Goal: Information Seeking & Learning: Learn about a topic

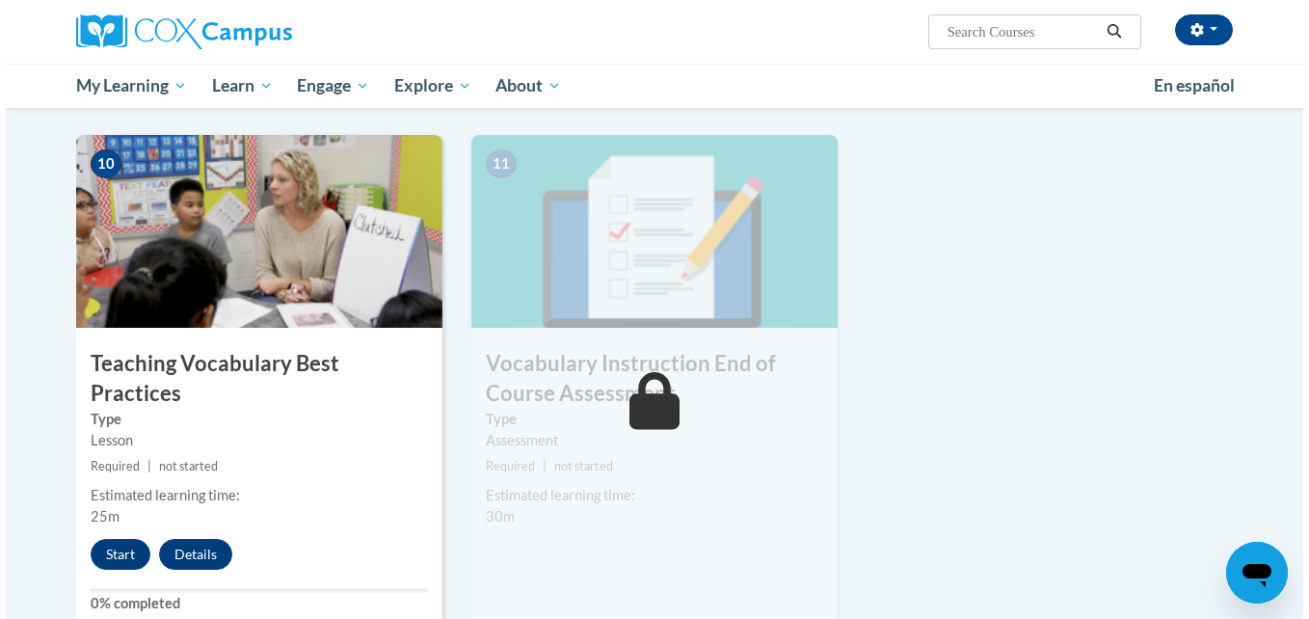
scroll to position [2123, 0]
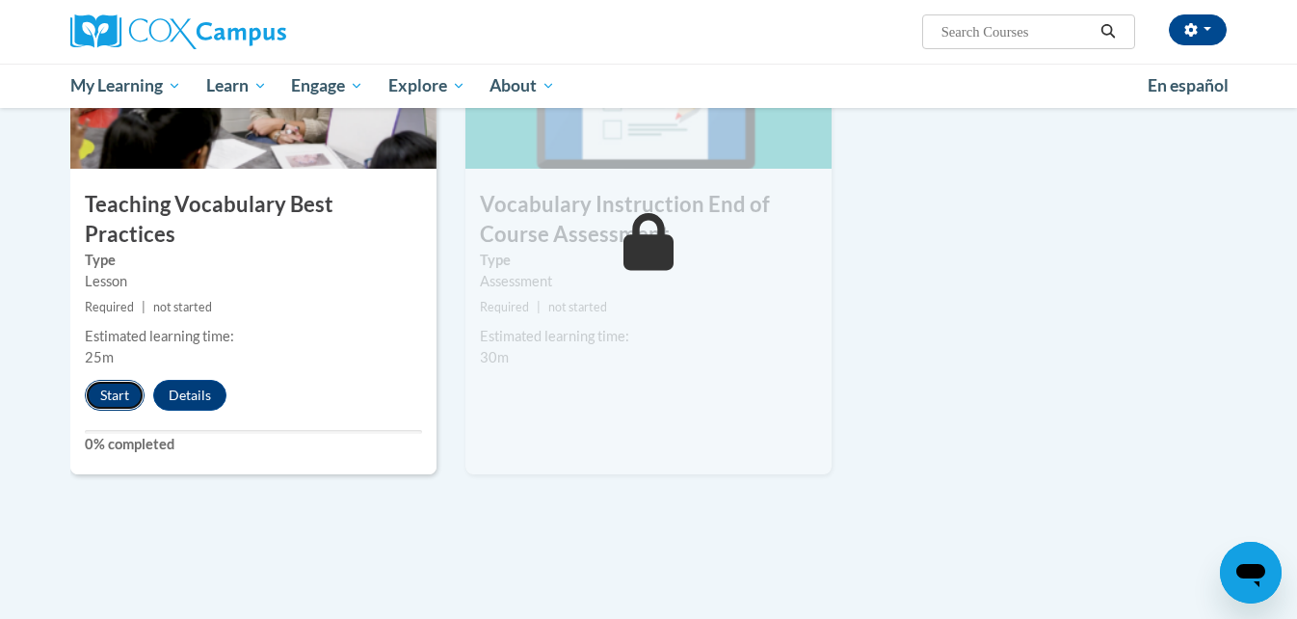
click at [127, 380] on button "Start" at bounding box center [115, 395] width 60 height 31
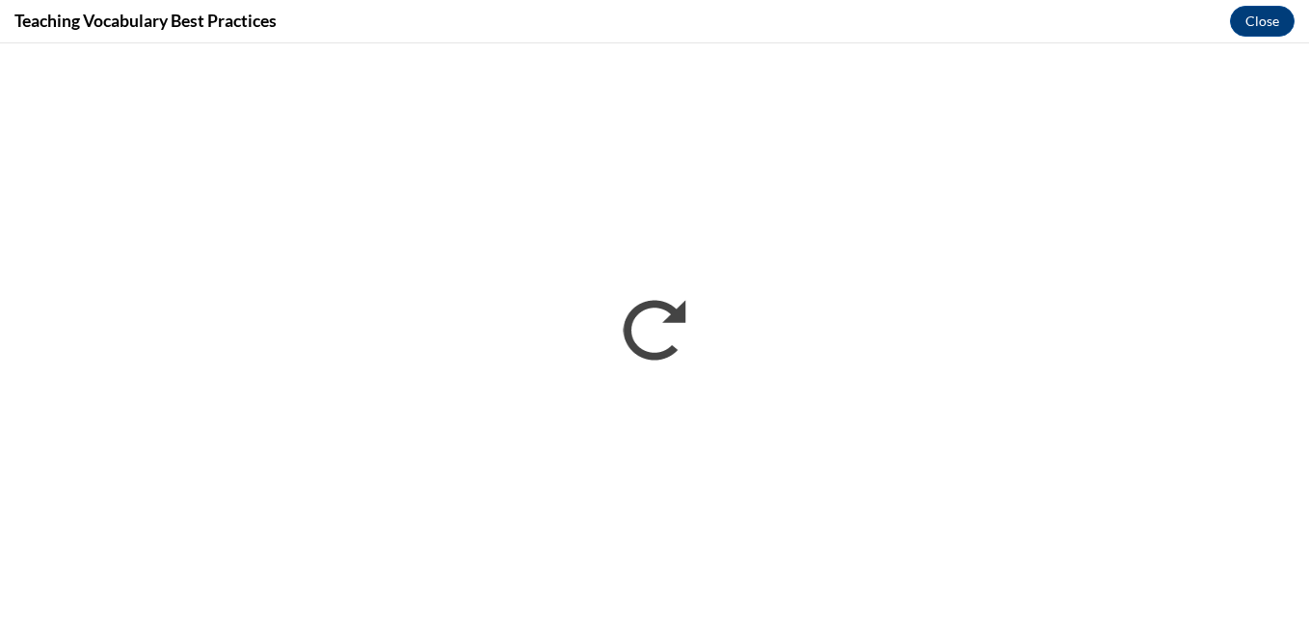
scroll to position [0, 0]
